Goal: Transaction & Acquisition: Download file/media

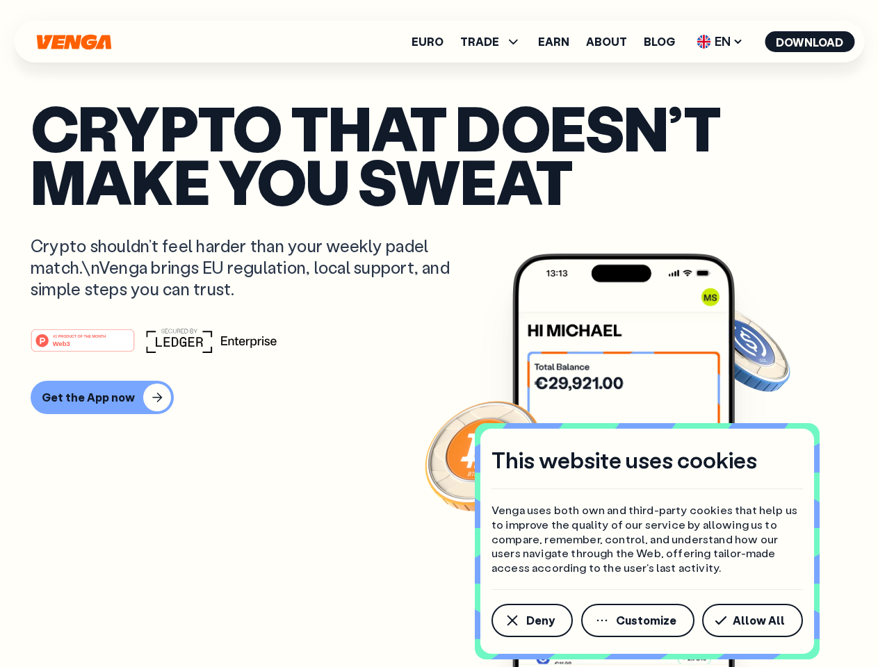
click at [438, 334] on div "#1 PRODUCT OF THE MONTH Web3" at bounding box center [439, 340] width 817 height 25
click at [531, 621] on span "Deny" at bounding box center [540, 620] width 28 height 11
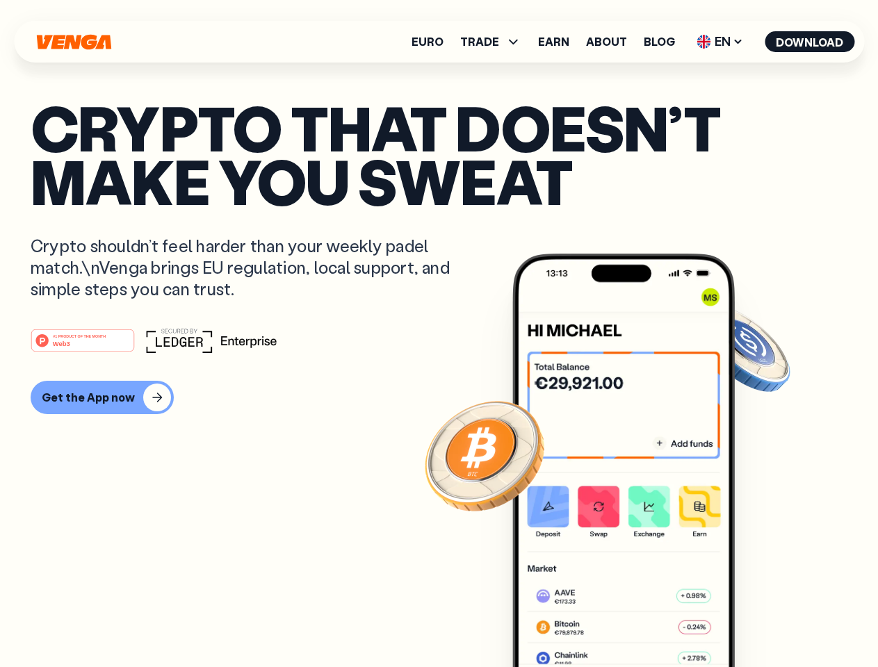
click at [639, 621] on img at bounding box center [623, 487] width 222 height 466
click at [755, 621] on article "Crypto that doesn’t make you sweat Crypto shouldn’t feel harder than your weekl…" at bounding box center [439, 361] width 817 height 521
click at [495, 42] on span "TRADE" at bounding box center [479, 41] width 39 height 11
click at [720, 42] on span "EN" at bounding box center [719, 42] width 56 height 22
click at [810, 42] on button "Download" at bounding box center [809, 41] width 90 height 21
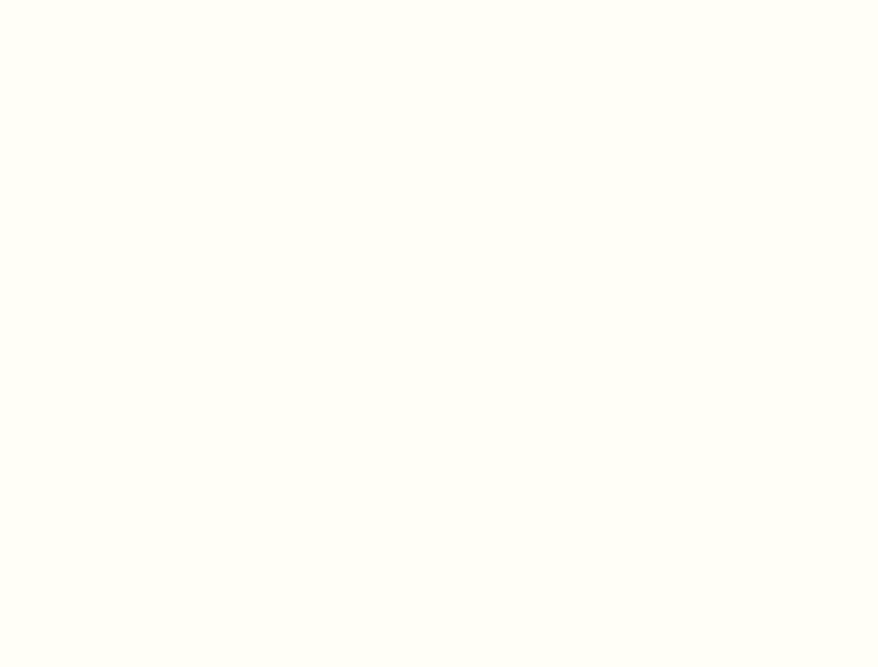
click at [100, 0] on html "This website uses cookies Venga uses both own and third-party cookies that help…" at bounding box center [439, 0] width 878 height 0
click at [85, 0] on html "This website uses cookies Venga uses both own and third-party cookies that help…" at bounding box center [439, 0] width 878 height 0
